Goal: Task Accomplishment & Management: Manage account settings

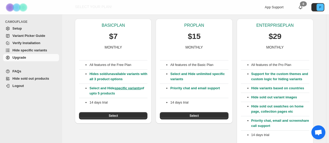
scroll to position [34, 0]
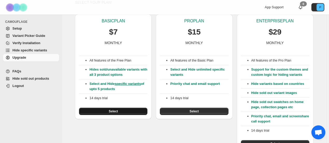
click at [143, 111] on button "Select" at bounding box center [113, 110] width 68 height 7
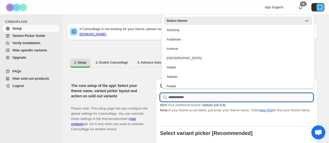
click at [182, 93] on input "text" at bounding box center [240, 97] width 145 height 8
type input "*"
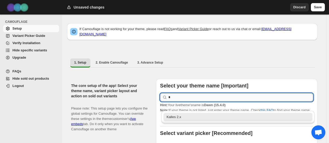
click at [182, 93] on input "*" at bounding box center [240, 97] width 145 height 8
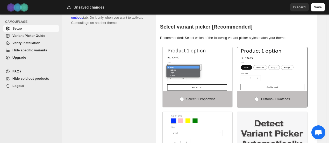
scroll to position [105, 0]
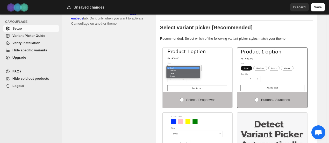
type input "****"
click at [184, 98] on span at bounding box center [182, 100] width 4 height 4
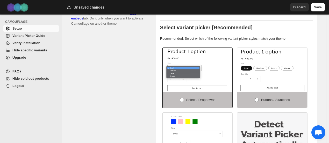
click at [269, 98] on span "Buttons / Swatches" at bounding box center [275, 100] width 29 height 4
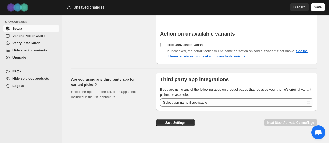
scroll to position [449, 0]
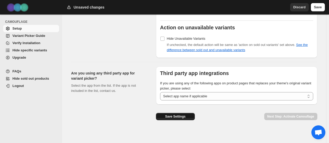
click at [186, 113] on button "Save Settings" at bounding box center [175, 116] width 39 height 7
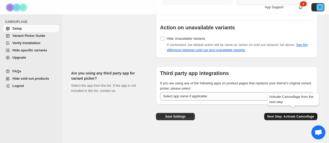
click at [296, 113] on button "Next Step: Activate Camouflage" at bounding box center [290, 116] width 53 height 7
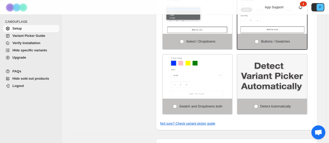
select select "**********"
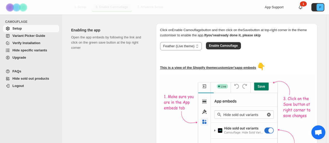
scroll to position [57, 0]
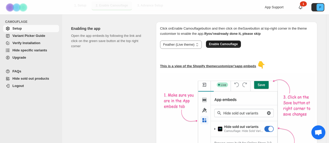
click at [231, 42] on span "Enable Camouflage" at bounding box center [223, 44] width 29 height 4
